Goal: Feedback & Contribution: Submit feedback/report problem

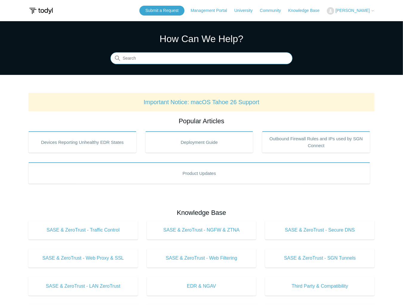
click at [174, 62] on input "Search" at bounding box center [201, 59] width 182 height 12
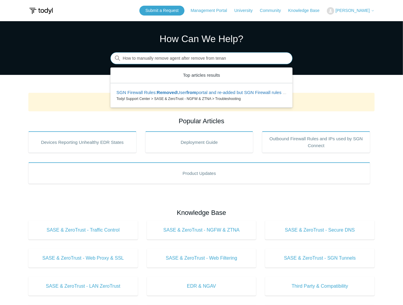
type input "How to manually remove agent after remove from tenant"
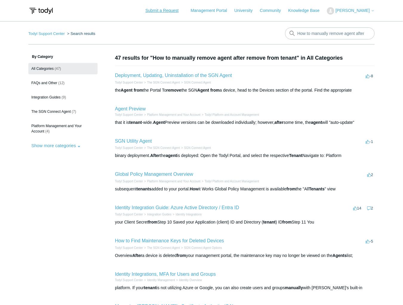
click at [172, 11] on link "Submit a Request" at bounding box center [161, 11] width 45 height 10
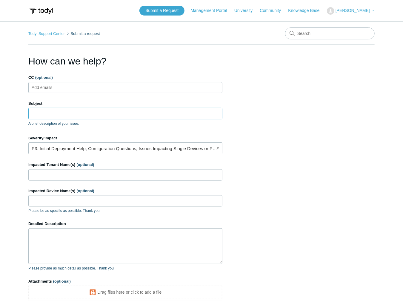
click at [65, 116] on input "Subject" at bounding box center [125, 113] width 194 height 11
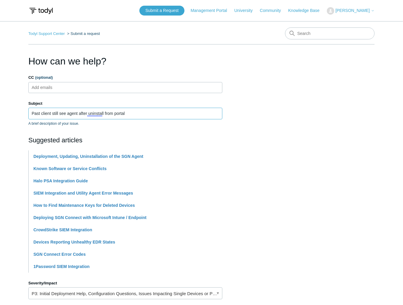
type input "Past client still see agent after uninstall from portal"
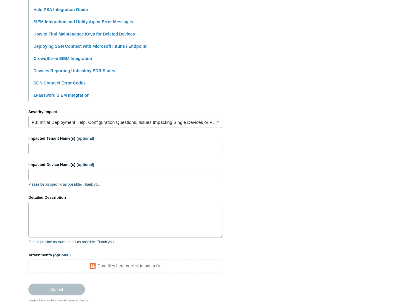
scroll to position [177, 0]
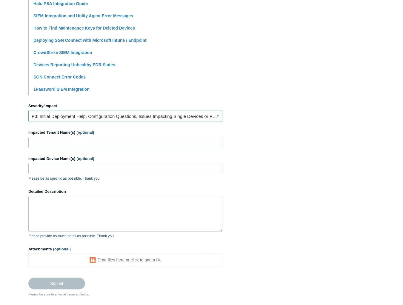
click at [101, 117] on link "P3: Initial Deployment Help, Configuration Questions, Issues Impacting Single D…" at bounding box center [125, 116] width 194 height 12
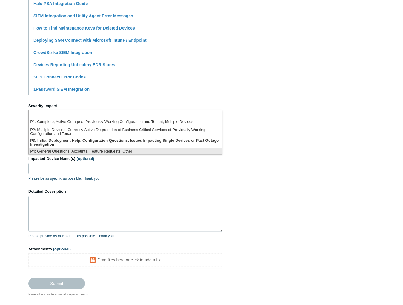
scroll to position [1, 0]
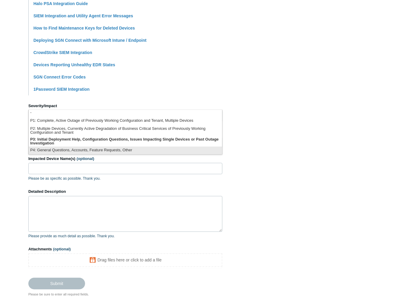
click at [83, 152] on li "P4: General Questions, Accounts, Feature Requests, Other" at bounding box center [125, 151] width 193 height 8
click at [83, 152] on form "CC (optional) Add emails Subject Past client still see agent after uninstall fr…" at bounding box center [125, 93] width 194 height 392
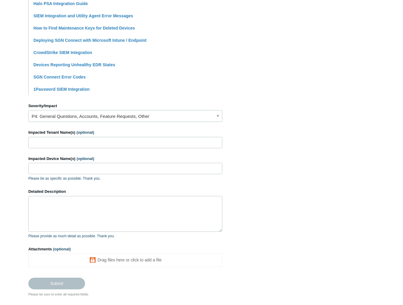
click at [90, 145] on form "CC (optional) Add emails Subject Past client still see agent after uninstall fr…" at bounding box center [125, 93] width 194 height 392
click at [103, 117] on link "P4: General Questions, Accounts, Feature Requests, Other" at bounding box center [125, 116] width 194 height 12
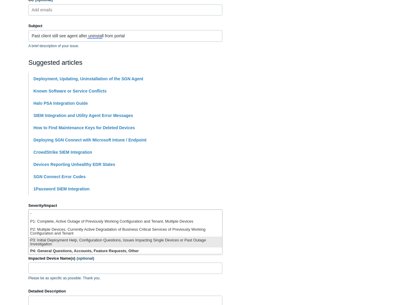
scroll to position [54, 0]
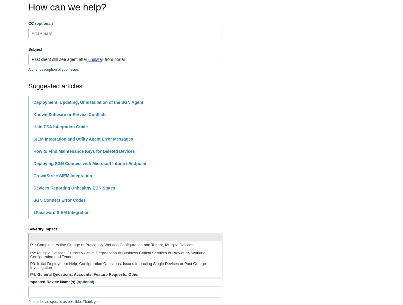
click at [46, 237] on li "-" at bounding box center [125, 237] width 193 height 8
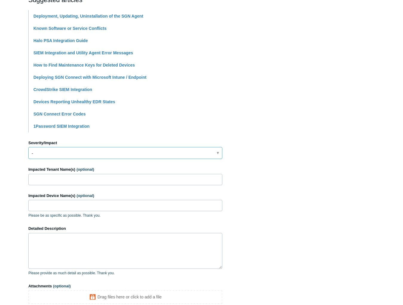
scroll to position [145, 0]
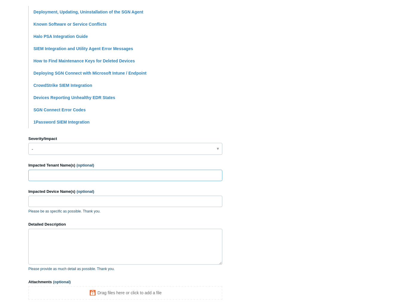
click at [65, 173] on input "Impacted Tenant Name(s) (optional)" at bounding box center [125, 175] width 194 height 11
type input "Spruce Valley Payroll"
click at [103, 198] on input "Impacted Device Name(s) (optional)" at bounding box center [125, 201] width 194 height 11
type input "All"
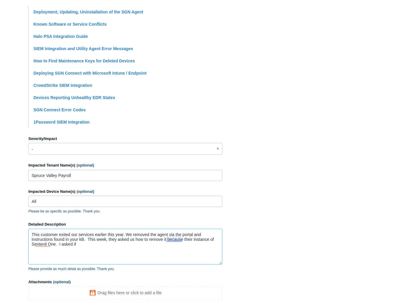
click at [172, 240] on textarea "This customer exited our services earlier this year. We removed the agent via t…" at bounding box center [125, 247] width 194 height 36
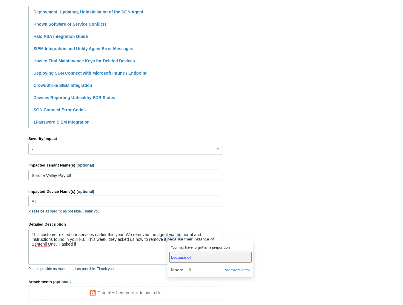
click at [186, 259] on span "because of" at bounding box center [181, 257] width 20 height 6
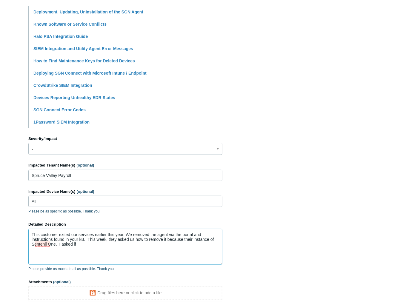
click at [39, 245] on textarea "This customer exited our services earlier this year. We removed the agent via t…" at bounding box center [125, 247] width 194 height 36
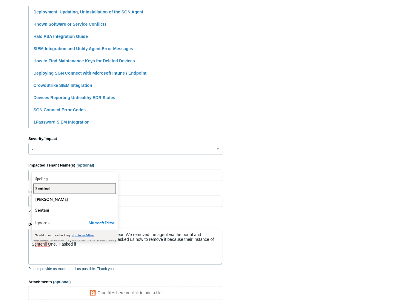
click at [49, 187] on span "Sentinel" at bounding box center [42, 189] width 15 height 6
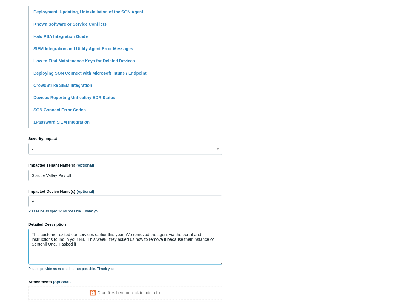
click at [57, 244] on textarea "This customer exited our services earlier this year. We removed the agent via t…" at bounding box center [125, 247] width 194 height 36
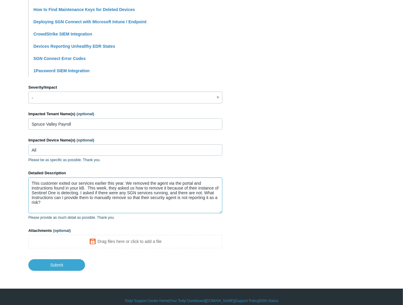
scroll to position [203, 0]
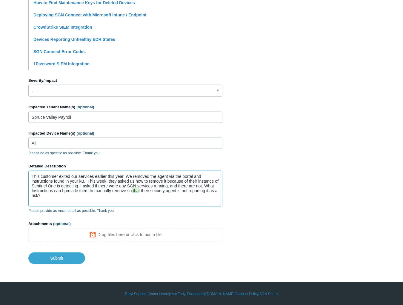
type textarea "This customer exited our services earlier this year. We removed the agent via t…"
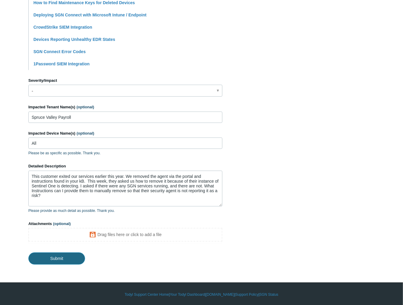
click at [68, 257] on input "Submit" at bounding box center [56, 259] width 57 height 12
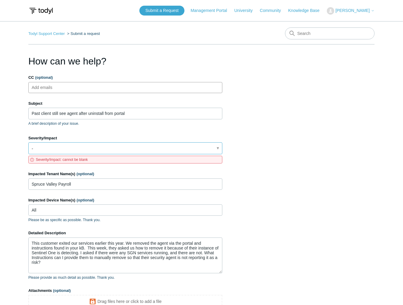
click at [161, 145] on link "-" at bounding box center [125, 148] width 194 height 12
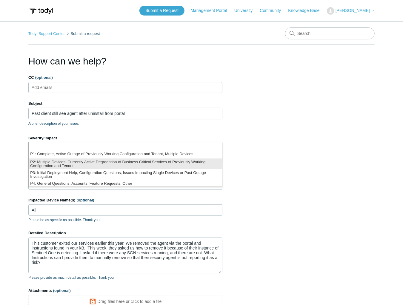
click at [108, 166] on li "P2: Multiple Devices, Currently Active Degradation of Business Critical Service…" at bounding box center [125, 164] width 193 height 11
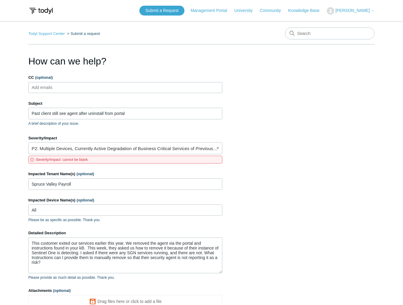
click at [337, 201] on section "How can we help? CC (optional) Add emails Subject Past client still see agent a…" at bounding box center [201, 192] width 346 height 277
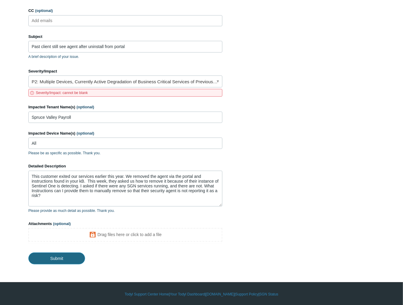
drag, startPoint x: 62, startPoint y: 258, endPoint x: 66, endPoint y: 260, distance: 4.4
click at [66, 259] on input "Submit" at bounding box center [56, 259] width 57 height 12
